Goal: Task Accomplishment & Management: Use online tool/utility

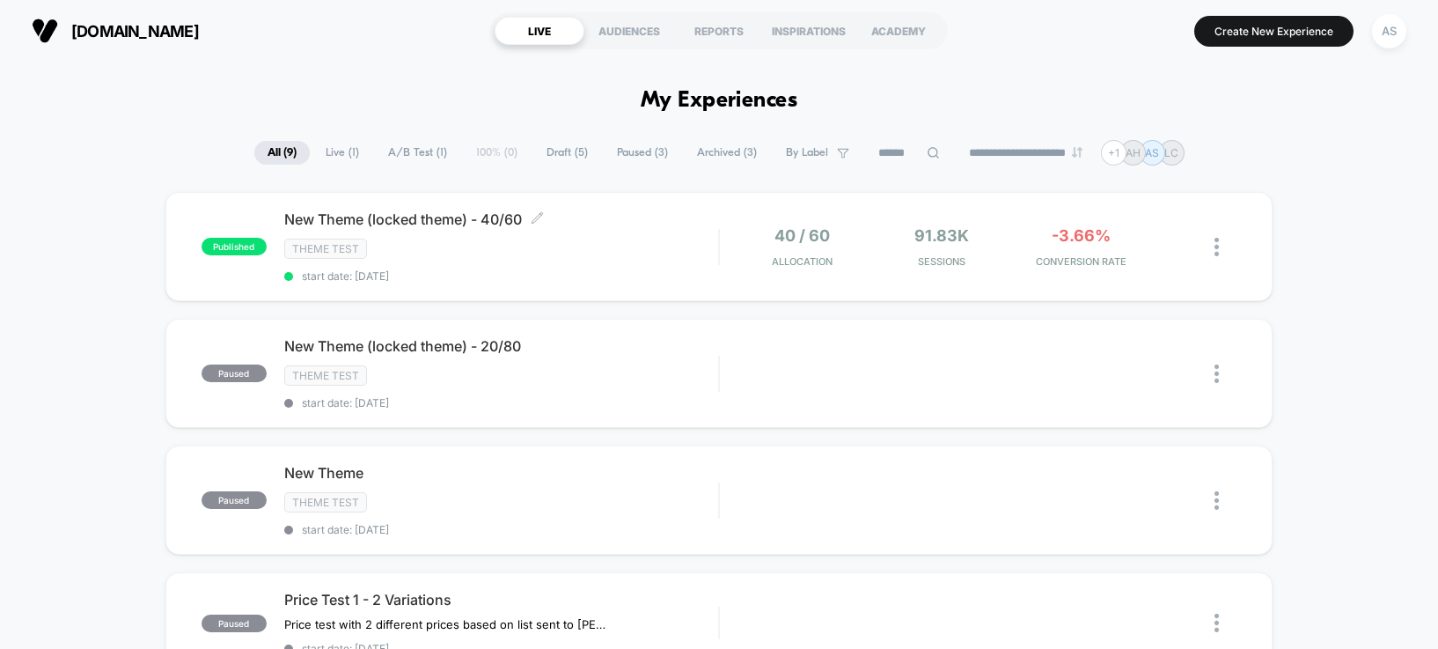
click at [352, 242] on span "Theme Test" at bounding box center [325, 248] width 83 height 20
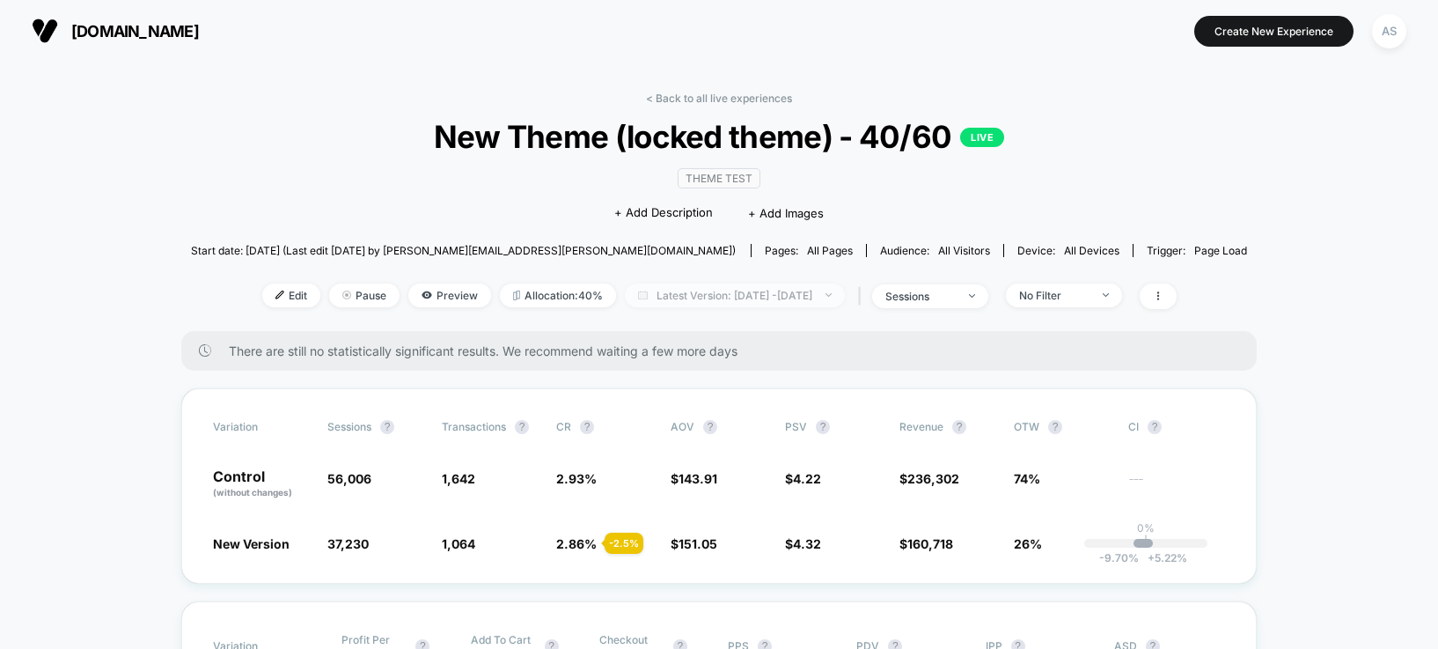
click at [732, 297] on span "Latest Version: Aug 8, 2025 - Aug 12, 2025" at bounding box center [735, 295] width 220 height 24
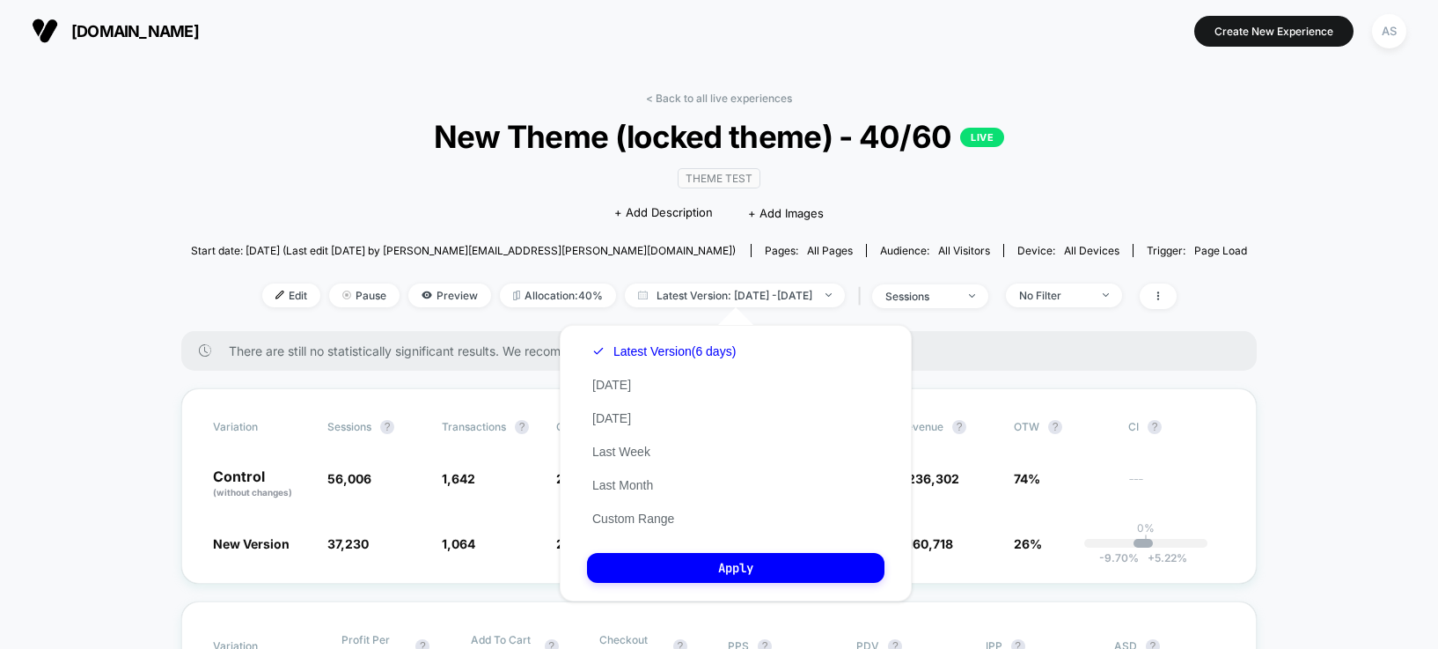
click at [610, 393] on div "Latest Version (6 days) Today Yesterday Last Week Last Month Custom Range" at bounding box center [664, 434] width 154 height 201
click at [608, 393] on div "Latest Version (6 days) Today Yesterday Last Week Last Month Custom Range" at bounding box center [664, 434] width 154 height 201
click at [610, 381] on button "[DATE]" at bounding box center [611, 385] width 49 height 16
click at [662, 551] on div "Latest Version (6 days) Today Yesterday Last Week Last Month Custom Range Apply" at bounding box center [736, 463] width 352 height 276
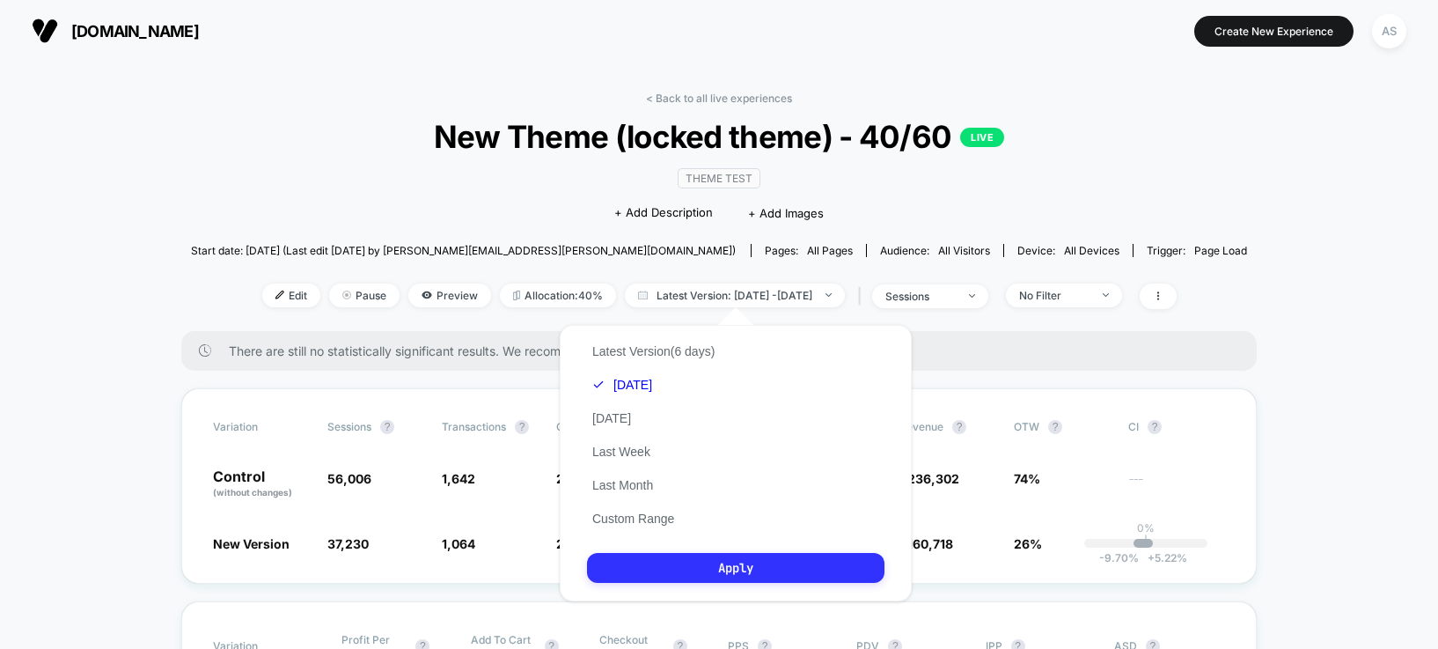
click at [655, 572] on button "Apply" at bounding box center [735, 568] width 297 height 30
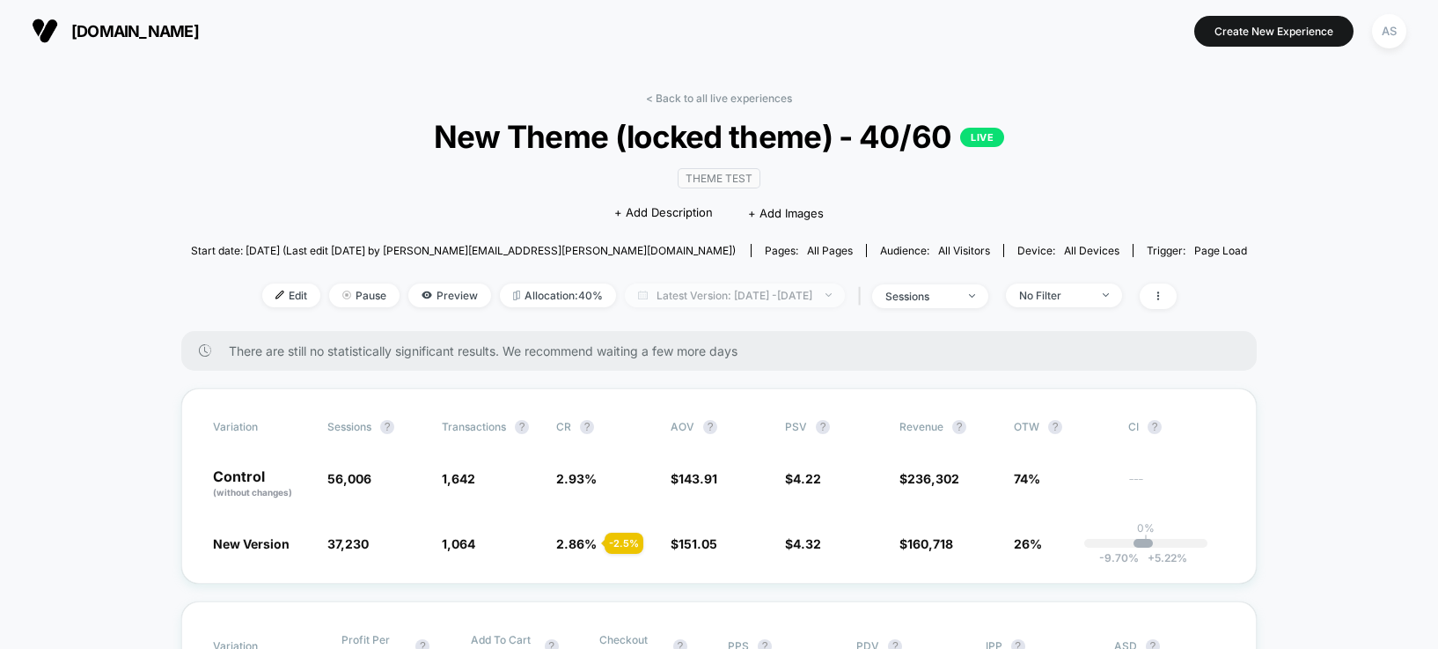
click at [842, 290] on span "Latest Version: [DATE] - [DATE]" at bounding box center [735, 295] width 220 height 24
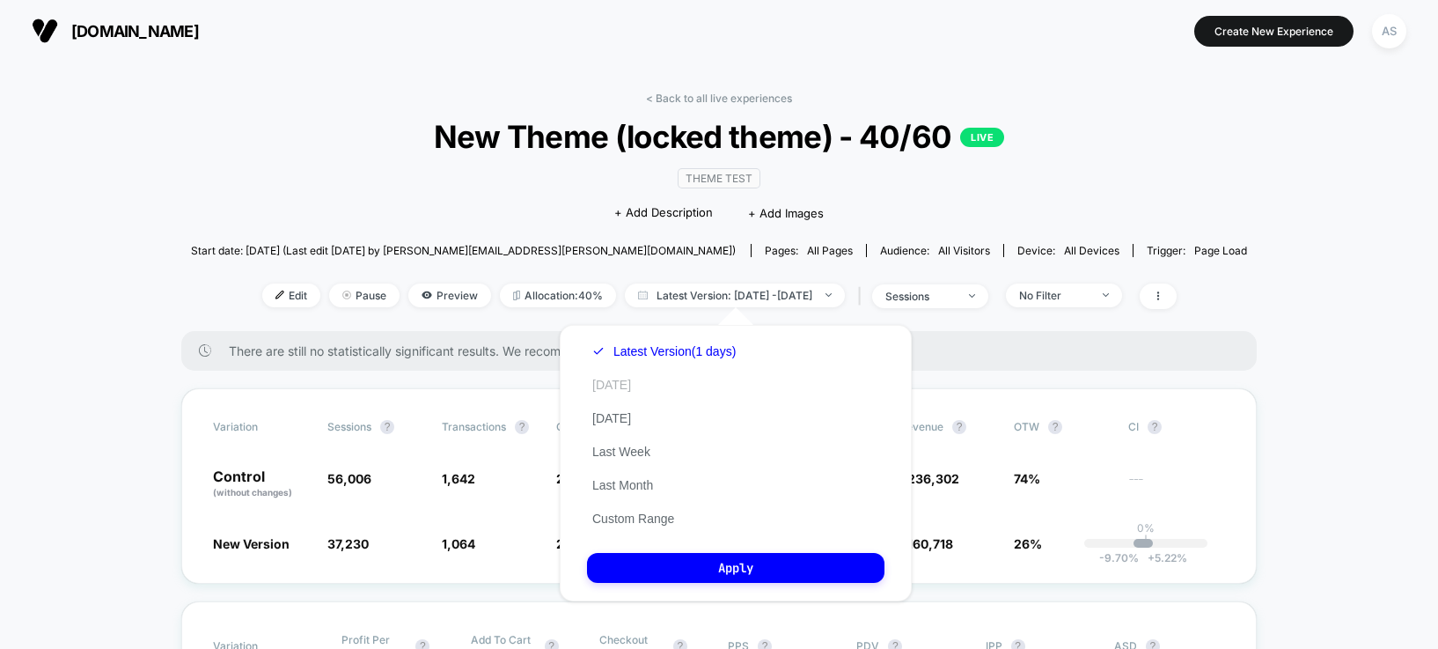
click at [602, 383] on button "[DATE]" at bounding box center [611, 385] width 49 height 16
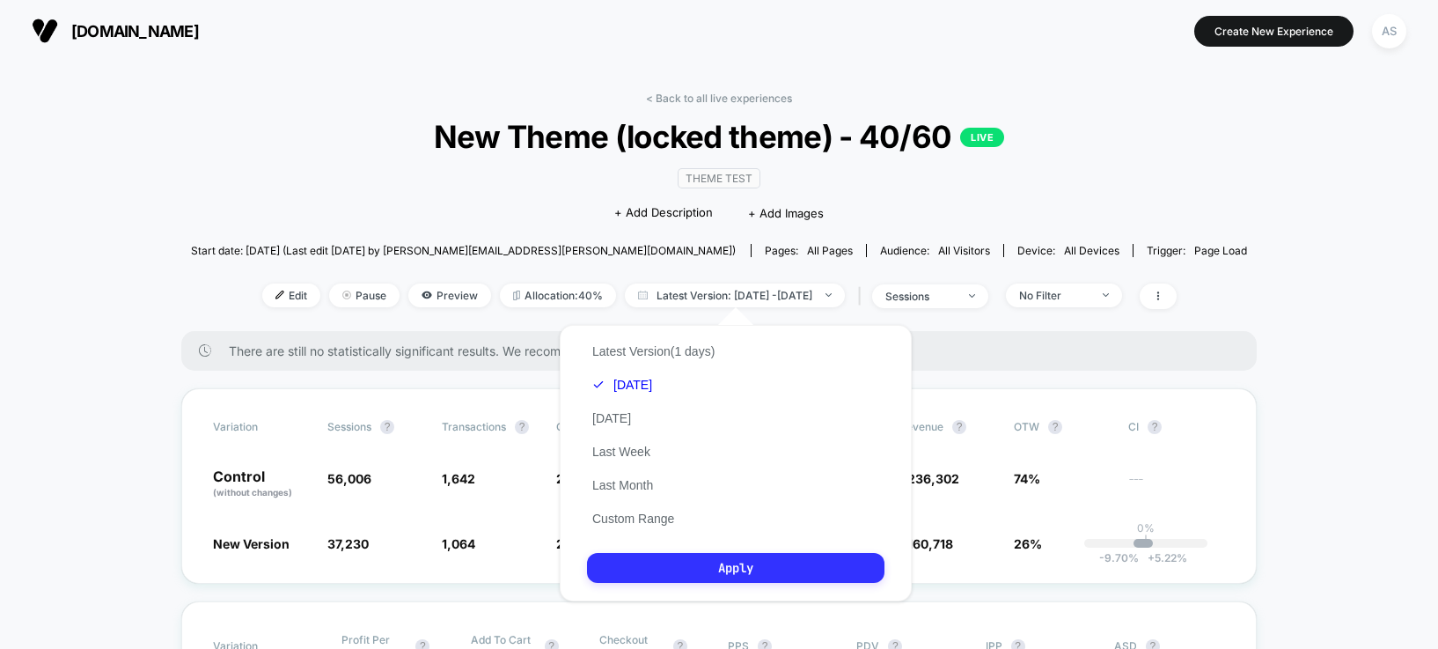
click at [701, 557] on button "Apply" at bounding box center [735, 568] width 297 height 30
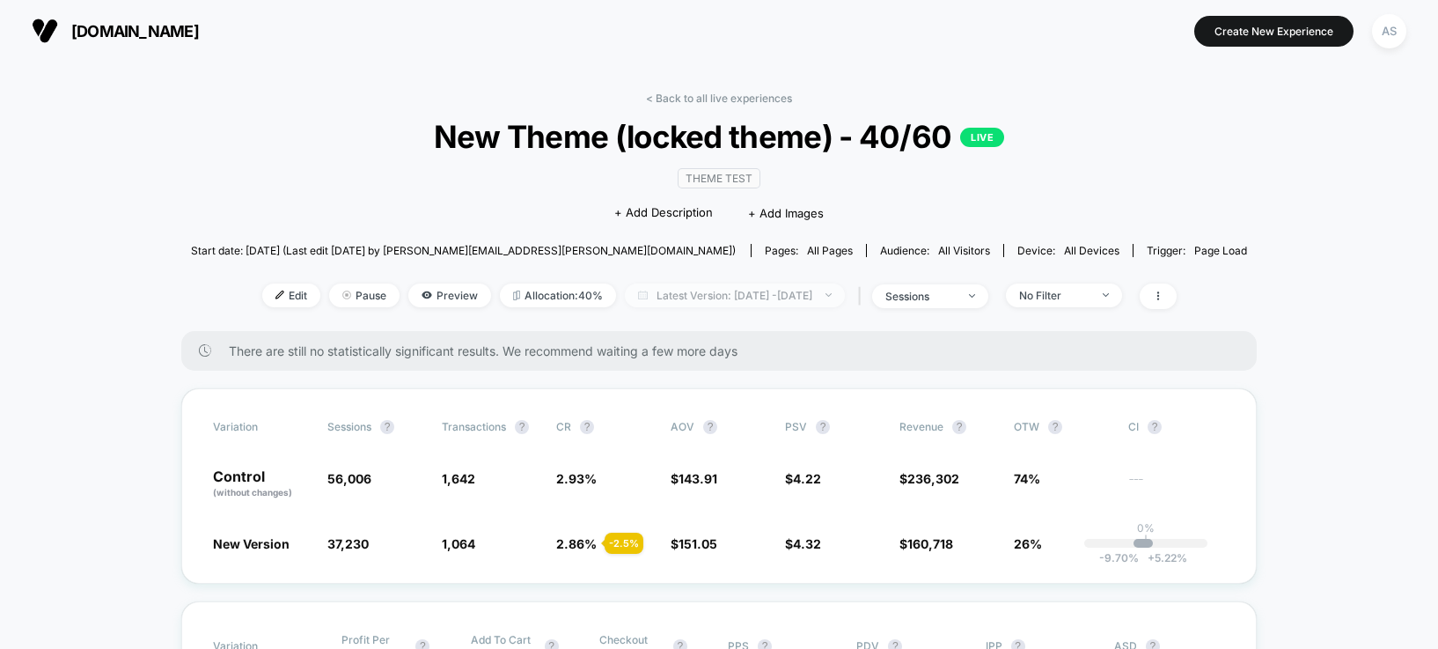
click at [679, 298] on span "Latest Version: Aug 12, 2025 - Aug 12, 2025" at bounding box center [735, 295] width 220 height 24
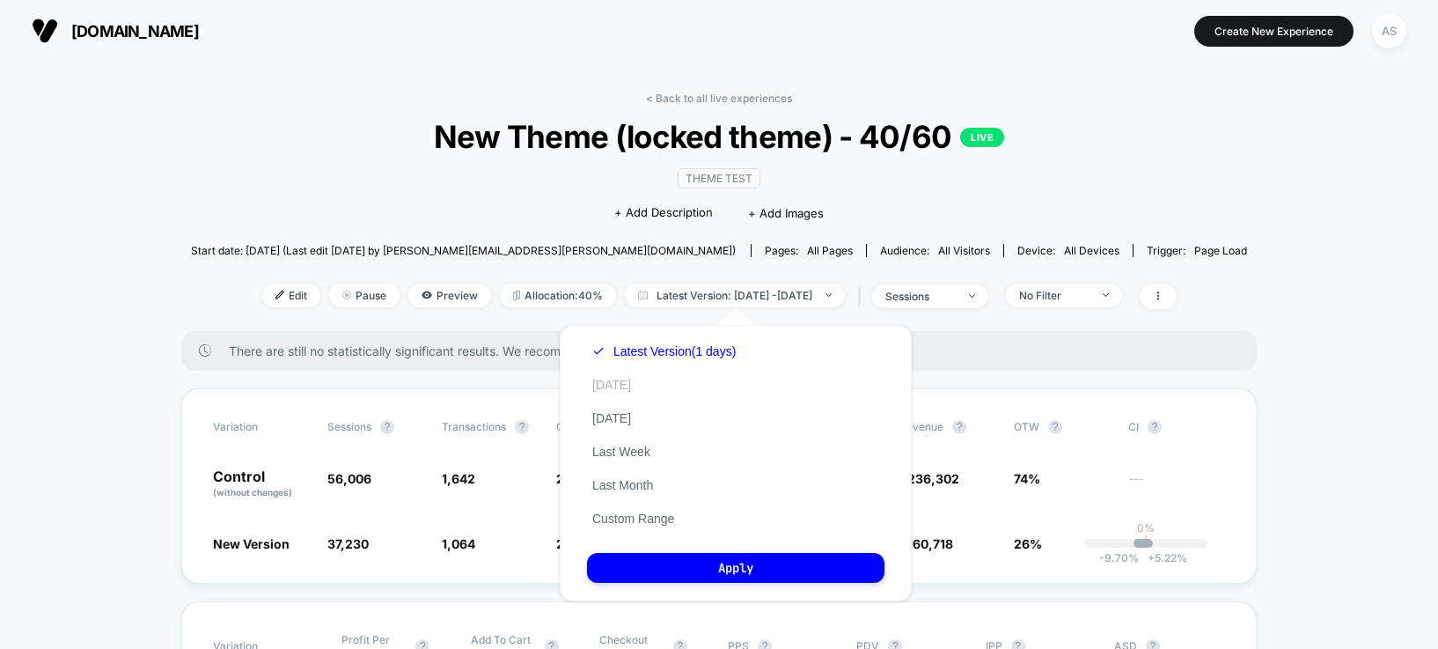
click at [597, 391] on button "[DATE]" at bounding box center [611, 385] width 49 height 16
click at [743, 571] on button "Apply" at bounding box center [735, 568] width 297 height 30
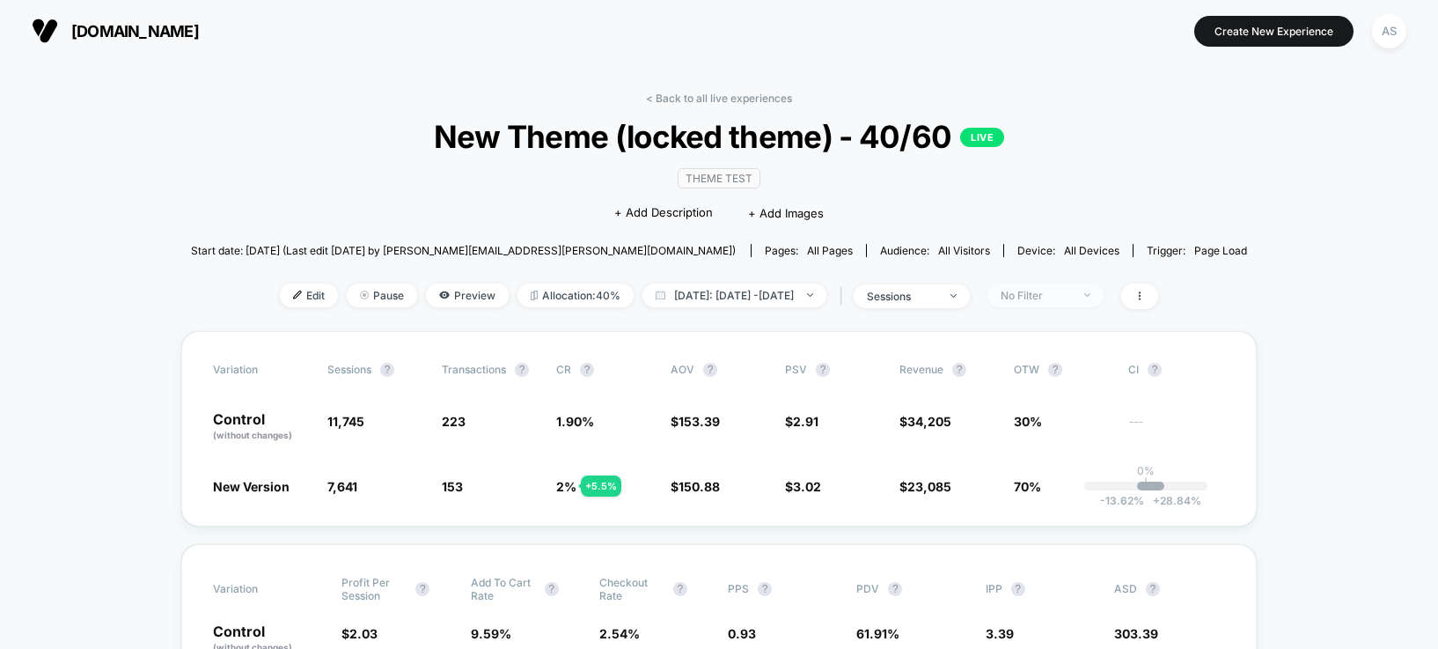
click at [1064, 297] on div "No Filter" at bounding box center [1036, 295] width 70 height 13
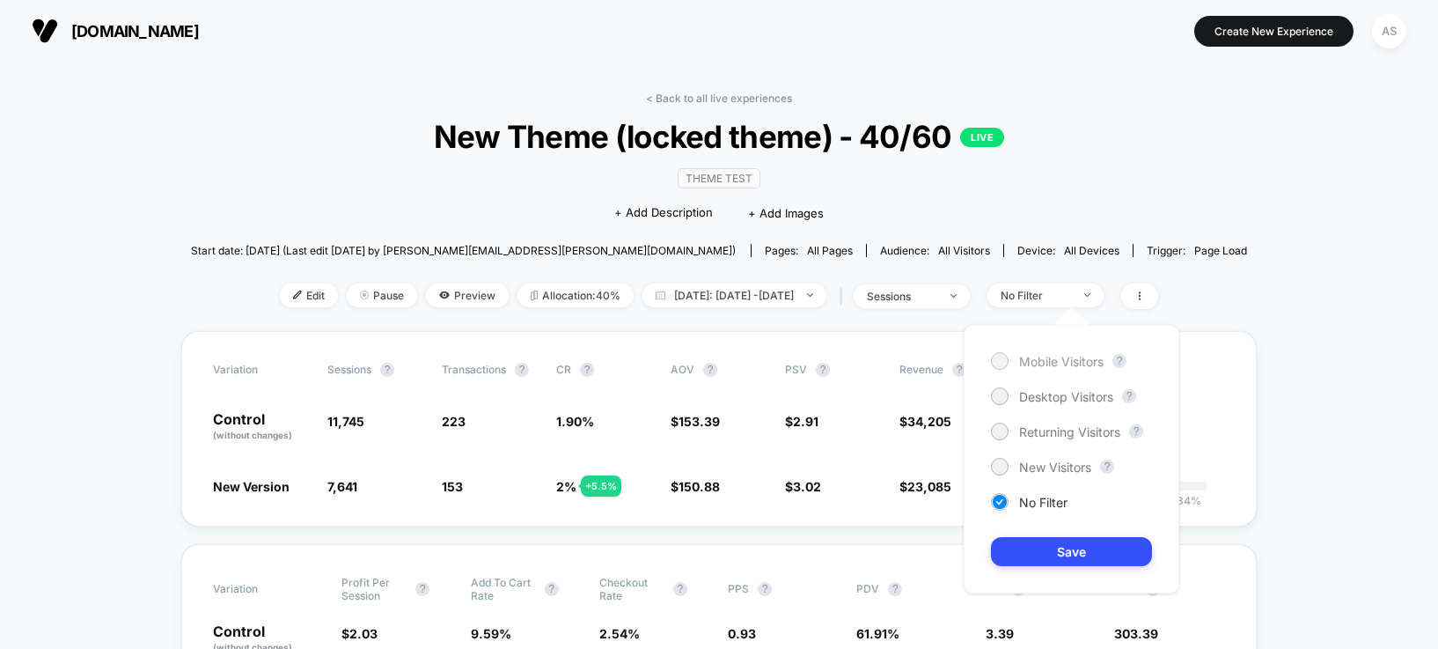
click at [1042, 359] on span "Mobile Visitors" at bounding box center [1061, 361] width 84 height 15
click at [1042, 538] on button "Save" at bounding box center [1071, 551] width 161 height 29
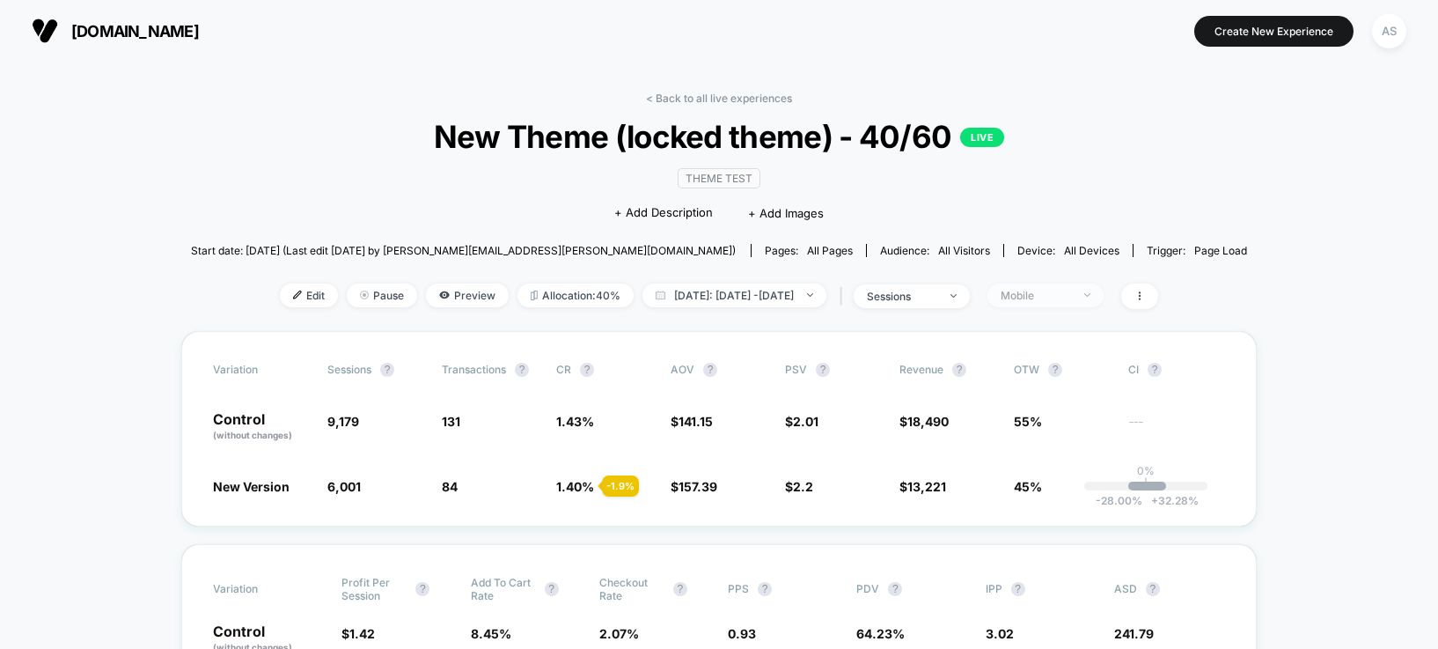
click at [1058, 295] on div "Mobile" at bounding box center [1036, 295] width 70 height 13
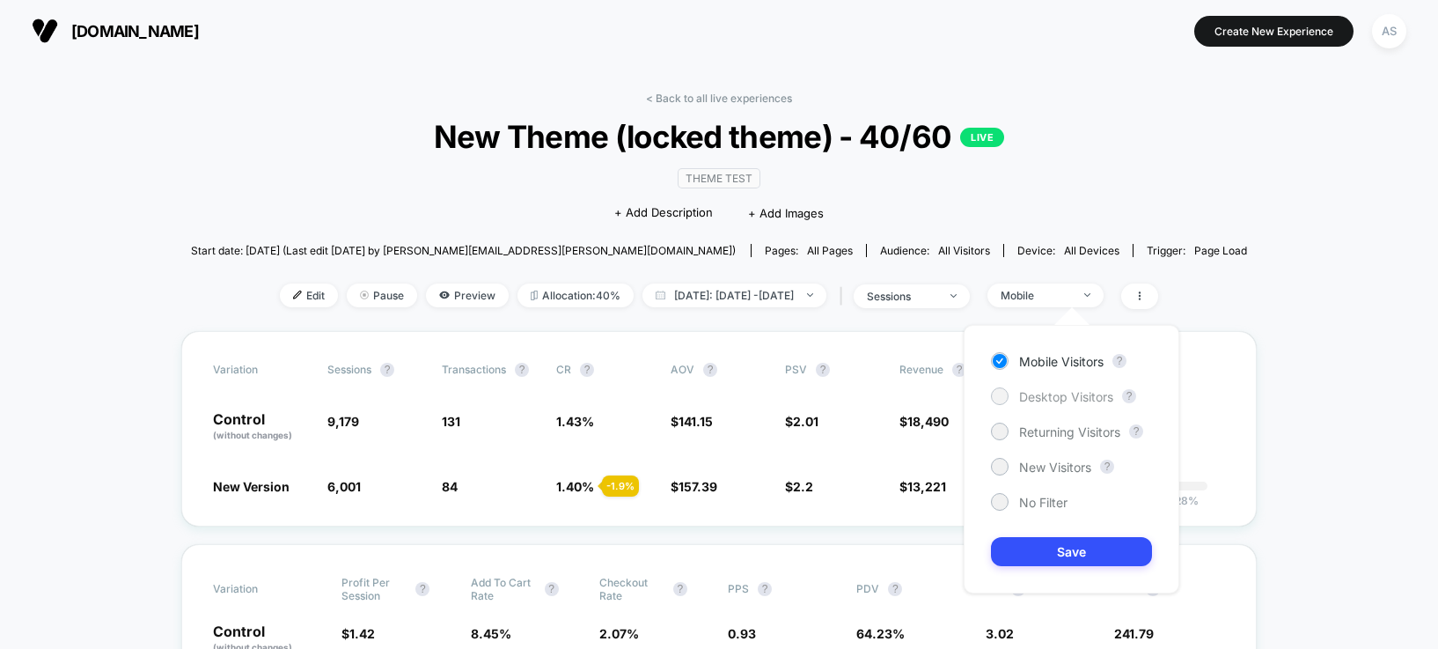
click at [1023, 391] on span "Desktop Visitors" at bounding box center [1066, 396] width 94 height 15
click at [1056, 561] on button "Save" at bounding box center [1071, 551] width 161 height 29
